Goal: Transaction & Acquisition: Purchase product/service

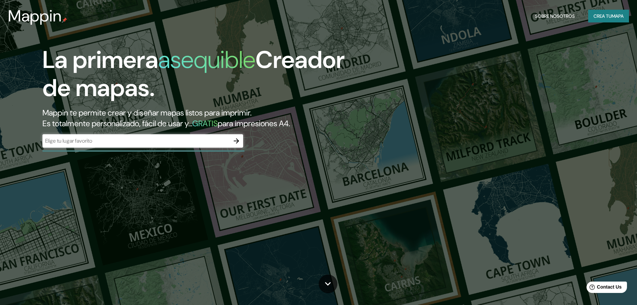
click at [211, 141] on input "text" at bounding box center [135, 141] width 187 height 8
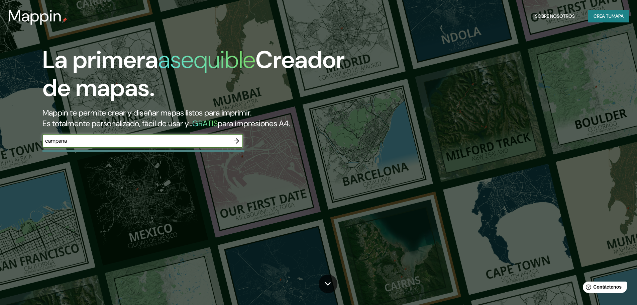
type input "campana"
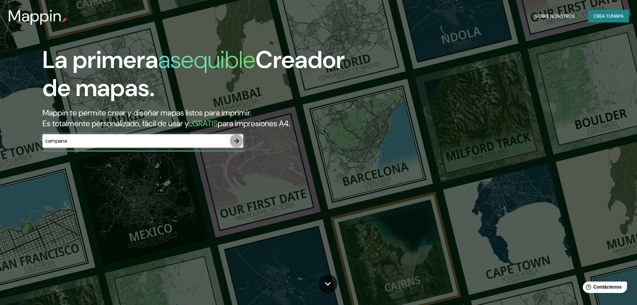
click at [234, 141] on icon "button" at bounding box center [236, 141] width 8 height 8
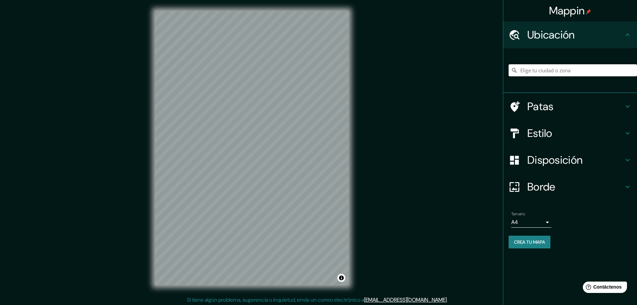
click at [537, 78] on div at bounding box center [572, 69] width 128 height 33
click at [536, 70] on input "Elige tu ciudad o zona" at bounding box center [572, 70] width 128 height 12
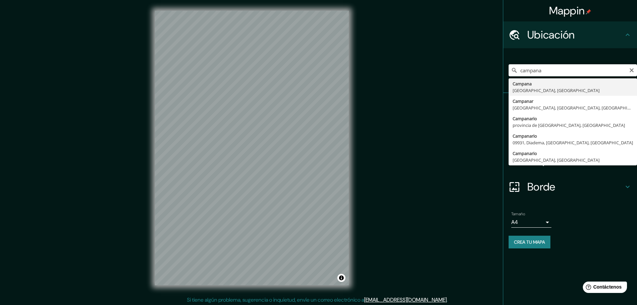
type input "[GEOGRAPHIC_DATA], [GEOGRAPHIC_DATA], [GEOGRAPHIC_DATA]"
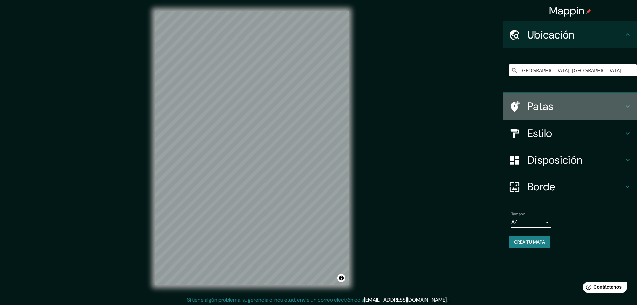
click at [624, 102] on div "Patas" at bounding box center [570, 106] width 134 height 27
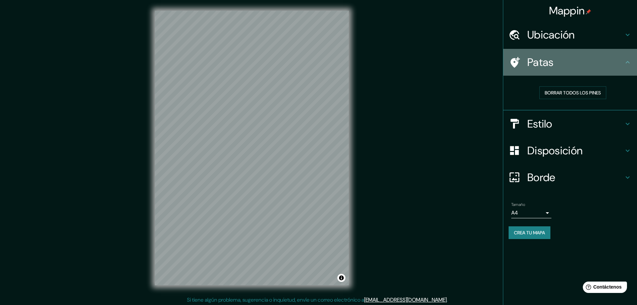
click at [626, 65] on icon at bounding box center [627, 62] width 8 height 8
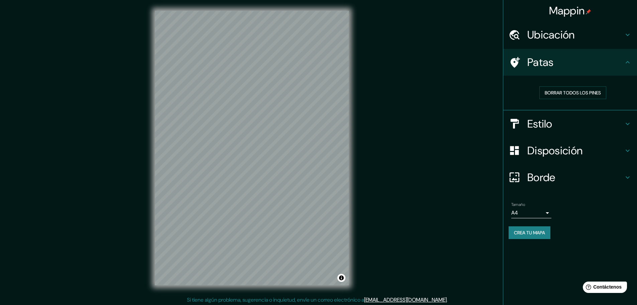
click at [620, 121] on h4 "Estilo" at bounding box center [575, 123] width 96 height 13
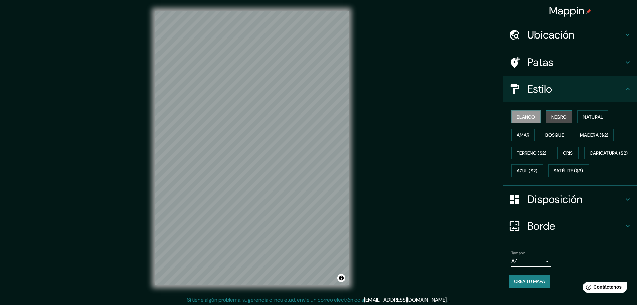
click at [546, 117] on button "Negro" at bounding box center [559, 116] width 26 height 13
click at [528, 117] on font "Blanco" at bounding box center [525, 117] width 19 height 6
click at [560, 136] on font "Bosque" at bounding box center [554, 135] width 19 height 6
click at [521, 116] on font "Blanco" at bounding box center [525, 117] width 19 height 6
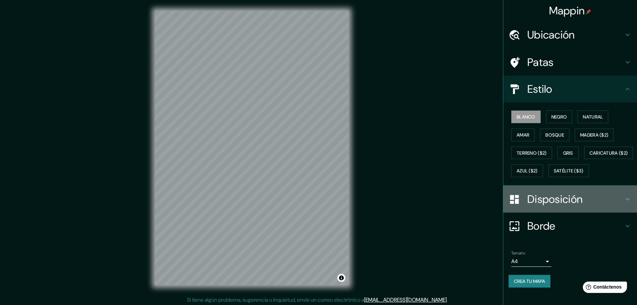
click at [527, 206] on font "Disposición" at bounding box center [554, 199] width 55 height 14
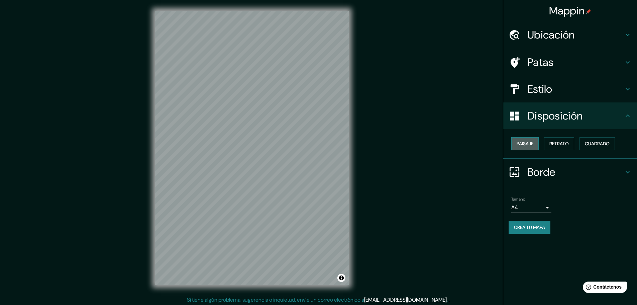
click at [533, 141] on font "Paisaje" at bounding box center [524, 143] width 17 height 6
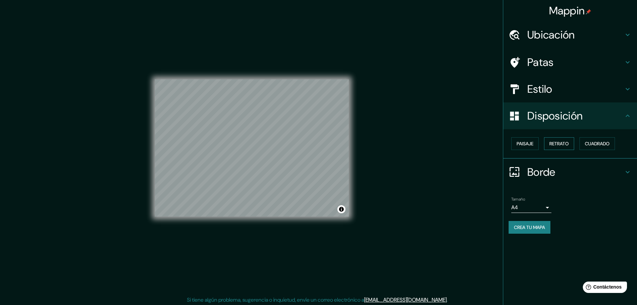
click at [568, 142] on font "Retrato" at bounding box center [558, 143] width 19 height 6
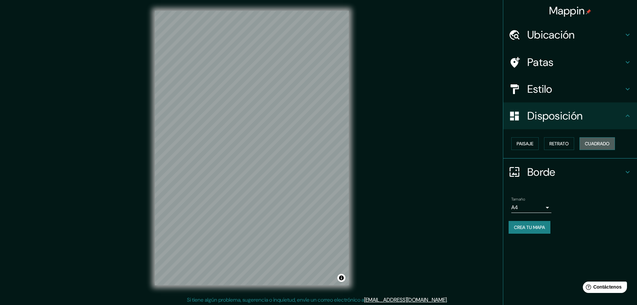
click at [598, 142] on font "Cuadrado" at bounding box center [597, 143] width 25 height 6
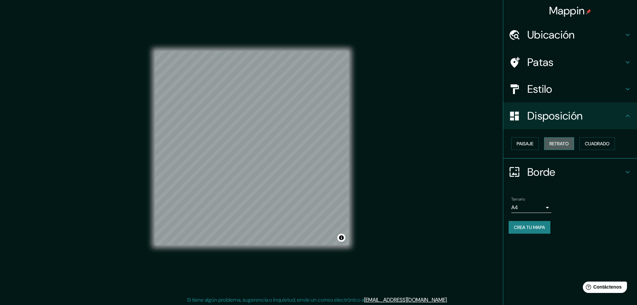
click at [570, 146] on button "Retrato" at bounding box center [559, 143] width 30 height 13
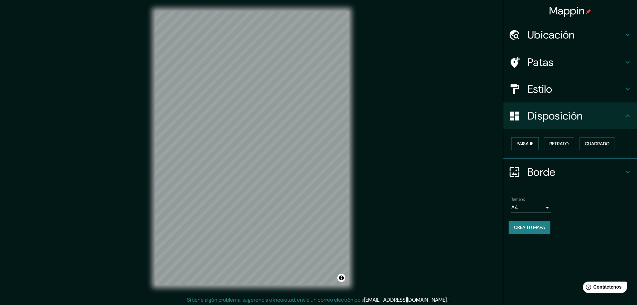
click at [515, 168] on icon at bounding box center [514, 172] width 12 height 12
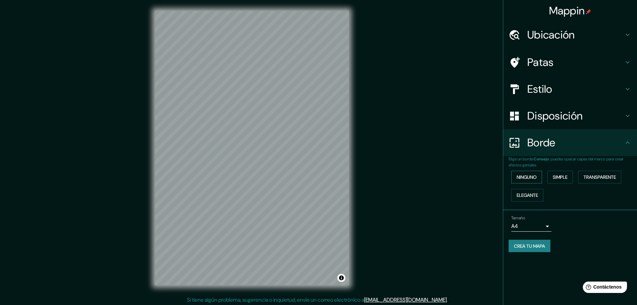
click at [536, 177] on font "Ninguno" at bounding box center [526, 177] width 20 height 6
click at [564, 172] on button "Simple" at bounding box center [559, 176] width 25 height 13
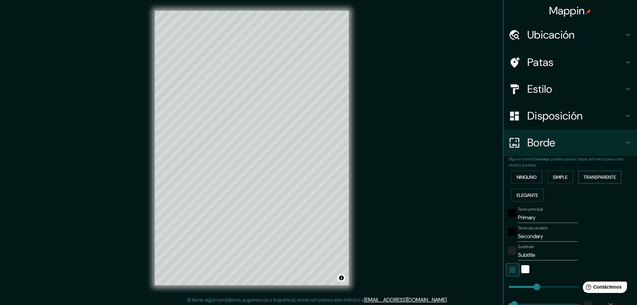
click at [585, 176] on font "Transparente" at bounding box center [599, 177] width 32 height 6
click at [521, 198] on font "Elegante" at bounding box center [526, 195] width 21 height 6
click at [522, 178] on font "Ninguno" at bounding box center [526, 177] width 20 height 6
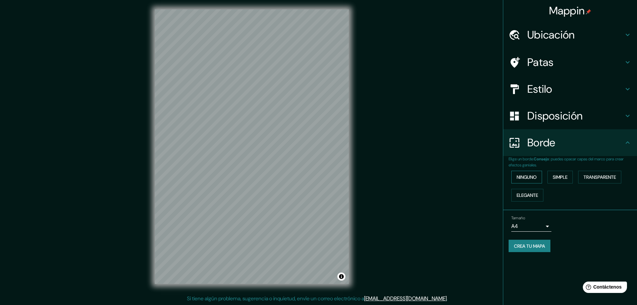
scroll to position [2, 0]
click at [550, 138] on font "Borde" at bounding box center [541, 142] width 28 height 14
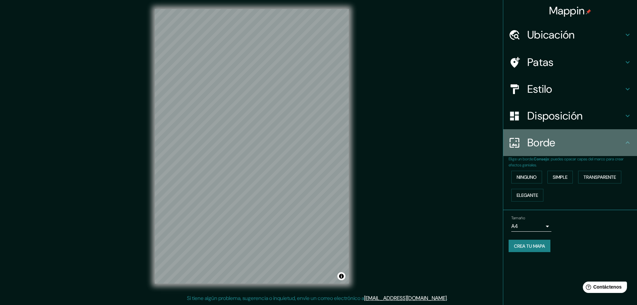
click at [626, 144] on icon at bounding box center [627, 142] width 8 height 8
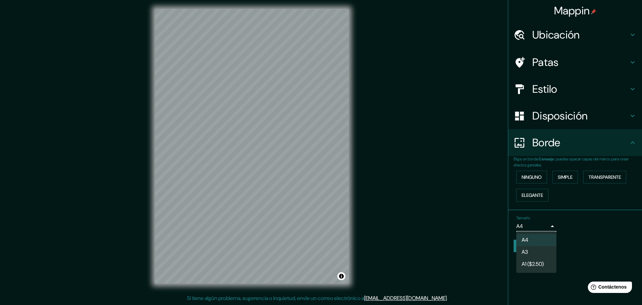
click at [537, 226] on body "Mappin Ubicación Campana, [GEOGRAPHIC_DATA], [GEOGRAPHIC_DATA] Patas Estilo Dis…" at bounding box center [321, 150] width 642 height 305
click at [544, 225] on div at bounding box center [321, 152] width 642 height 305
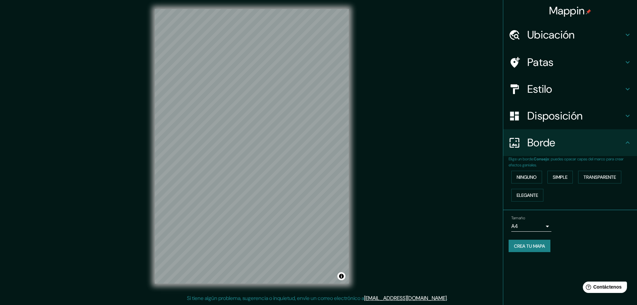
click at [521, 245] on font "Crea tu mapa" at bounding box center [529, 246] width 31 height 6
click at [528, 244] on font "Crea tu mapa" at bounding box center [529, 246] width 31 height 6
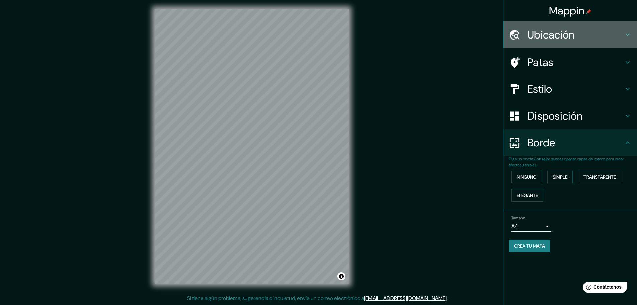
click at [544, 35] on font "Ubicación" at bounding box center [550, 35] width 47 height 14
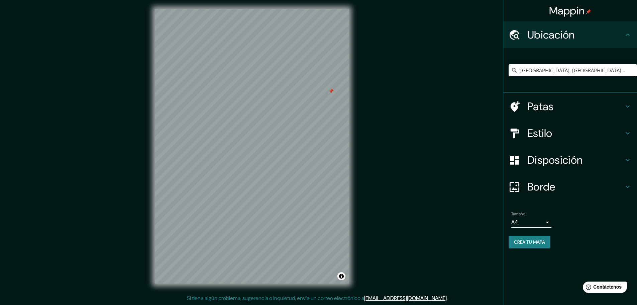
drag, startPoint x: 351, startPoint y: 94, endPoint x: 362, endPoint y: 90, distance: 12.1
click at [362, 90] on div "Mappin Ubicación Campana, [GEOGRAPHIC_DATA], [GEOGRAPHIC_DATA] Patas Estilo Dis…" at bounding box center [318, 151] width 637 height 306
drag, startPoint x: 565, startPoint y: 133, endPoint x: 568, endPoint y: 126, distance: 7.8
click at [565, 133] on h4 "Estilo" at bounding box center [575, 132] width 96 height 13
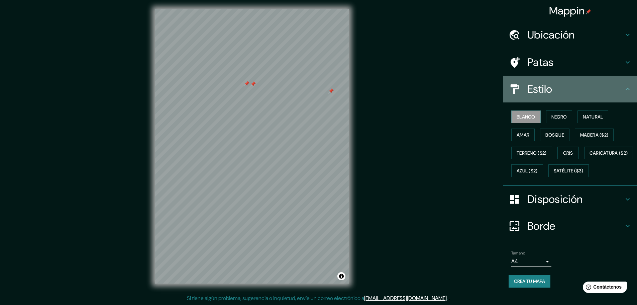
click at [580, 90] on h4 "Estilo" at bounding box center [575, 88] width 96 height 13
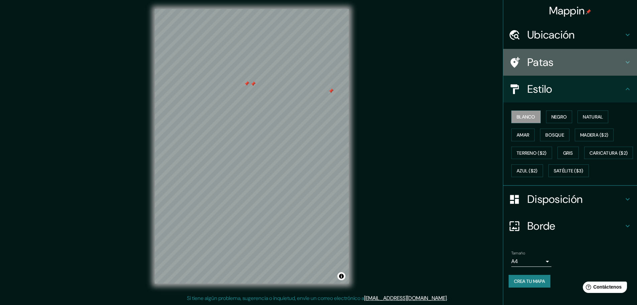
click at [573, 67] on h4 "Patas" at bounding box center [575, 61] width 96 height 13
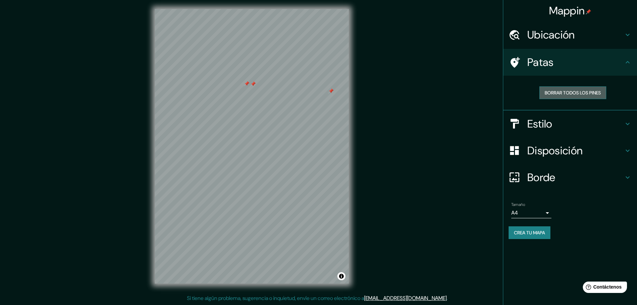
click at [575, 94] on font "Borrar todos los pines" at bounding box center [573, 93] width 56 height 6
click at [364, 271] on div "Mappin Ubicación Campana, [GEOGRAPHIC_DATA], [GEOGRAPHIC_DATA] Patas Borrar tod…" at bounding box center [318, 151] width 637 height 306
